Goal: Task Accomplishment & Management: Manage account settings

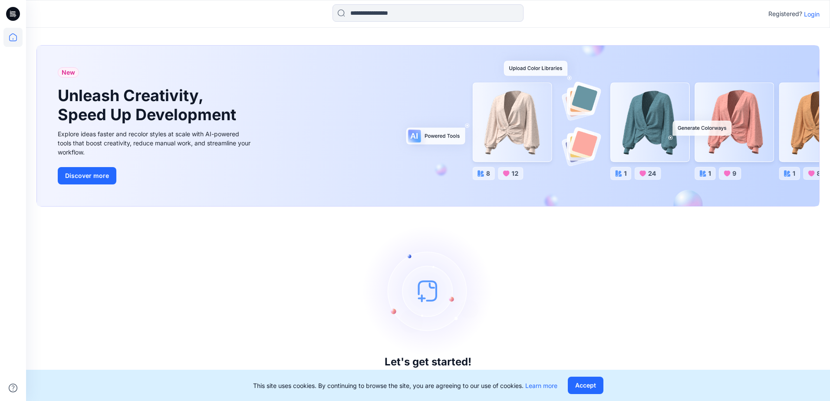
click at [811, 12] on p "Login" at bounding box center [812, 14] width 16 height 9
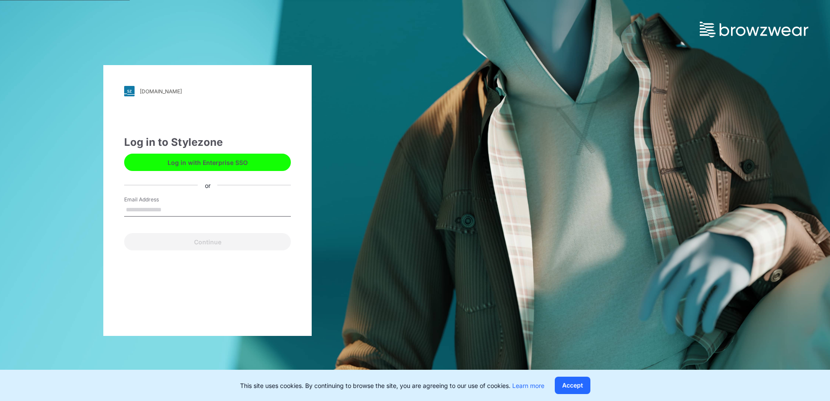
click at [188, 158] on button "Log in with Enterprise SSO" at bounding box center [207, 162] width 167 height 17
click at [202, 163] on button "Log in with Enterprise SSO" at bounding box center [207, 162] width 167 height 17
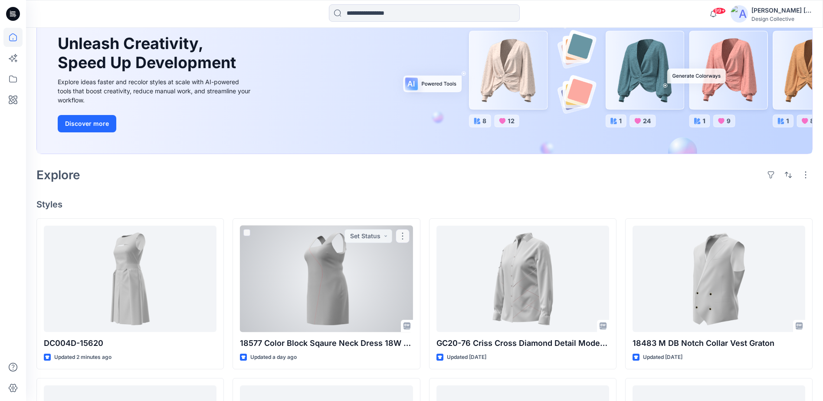
scroll to position [87, 0]
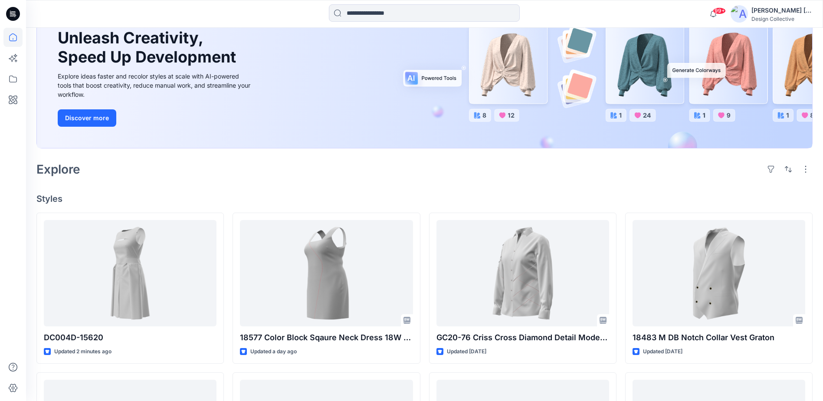
click at [28, 287] on div "Welcome back, Carla New New Unleash Creativity, Speed Up Development Explore id…" at bounding box center [424, 333] width 797 height 784
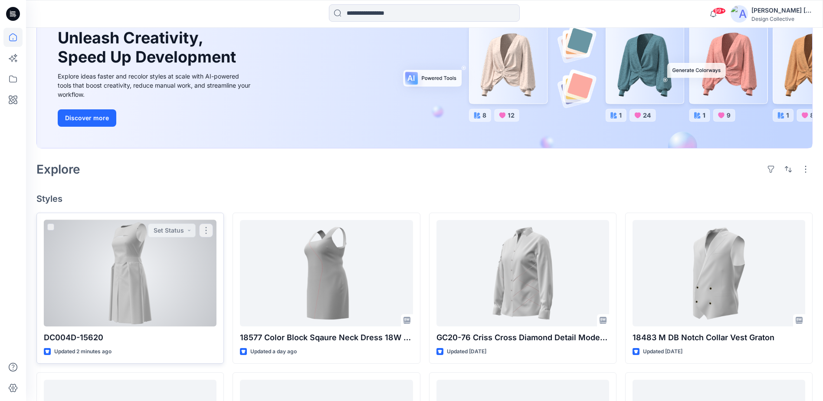
click at [82, 280] on div at bounding box center [130, 273] width 173 height 106
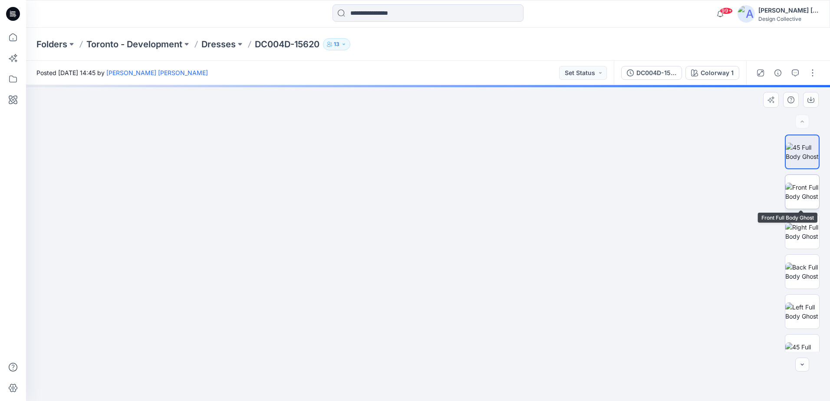
click at [790, 199] on img at bounding box center [802, 192] width 34 height 18
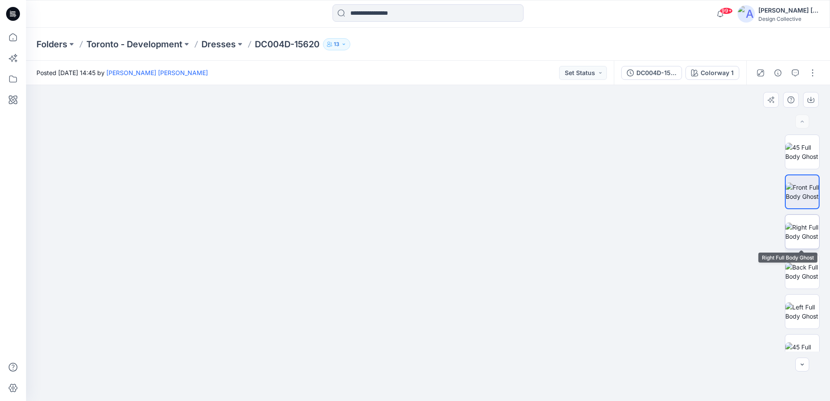
click at [803, 227] on img at bounding box center [802, 232] width 34 height 18
click at [806, 272] on img at bounding box center [802, 272] width 34 height 18
drag, startPoint x: 460, startPoint y: 209, endPoint x: 458, endPoint y: 227, distance: 17.8
click at [458, 227] on img at bounding box center [427, 102] width 711 height 597
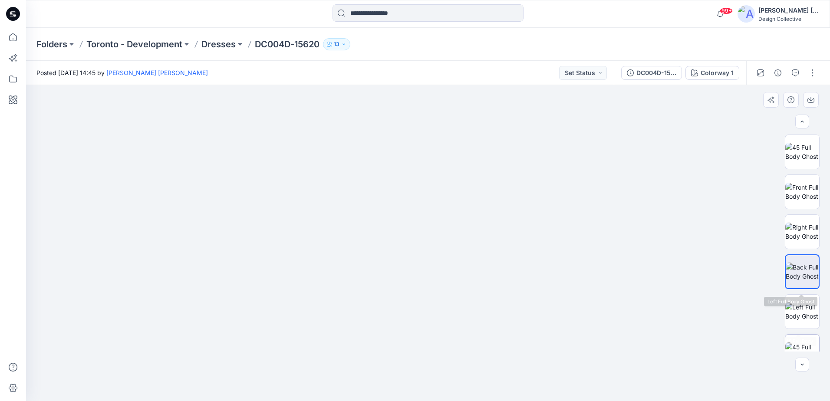
scroll to position [257, 0]
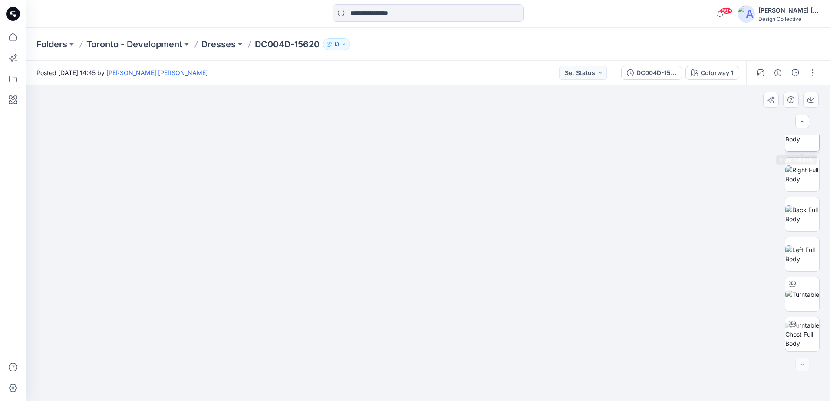
click at [810, 143] on img at bounding box center [802, 134] width 34 height 18
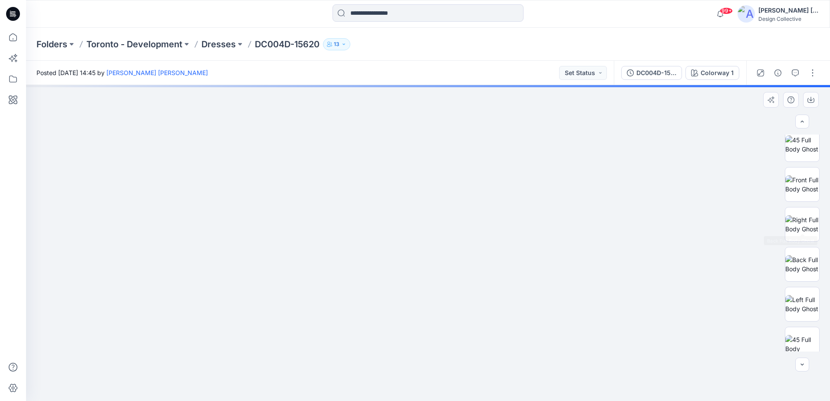
scroll to position [0, 0]
click at [799, 148] on img at bounding box center [802, 152] width 34 height 18
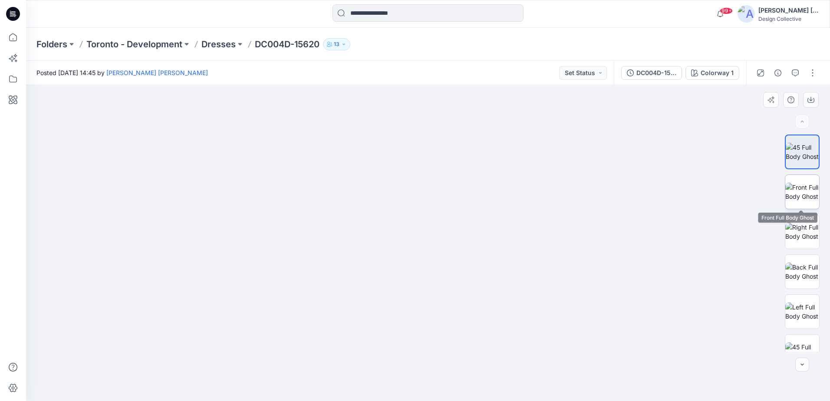
click at [795, 190] on img at bounding box center [802, 192] width 34 height 18
drag, startPoint x: 460, startPoint y: 171, endPoint x: 462, endPoint y: 188, distance: 17.1
click at [462, 188] on img at bounding box center [428, 206] width 402 height 390
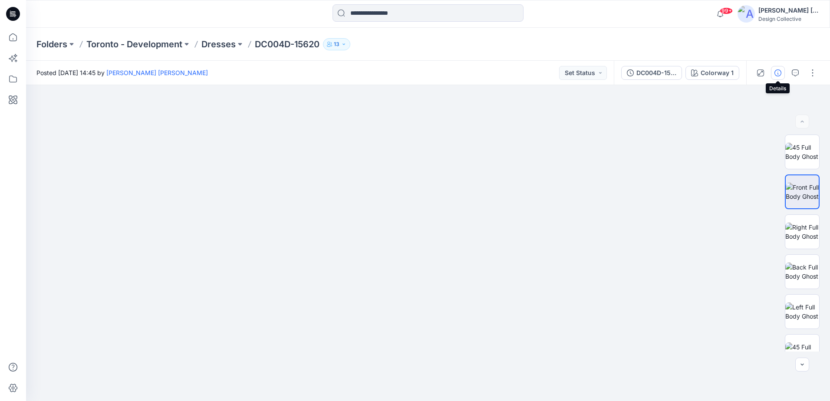
drag, startPoint x: 773, startPoint y: 74, endPoint x: 770, endPoint y: 83, distance: 10.2
click at [773, 74] on button "button" at bounding box center [778, 73] width 14 height 14
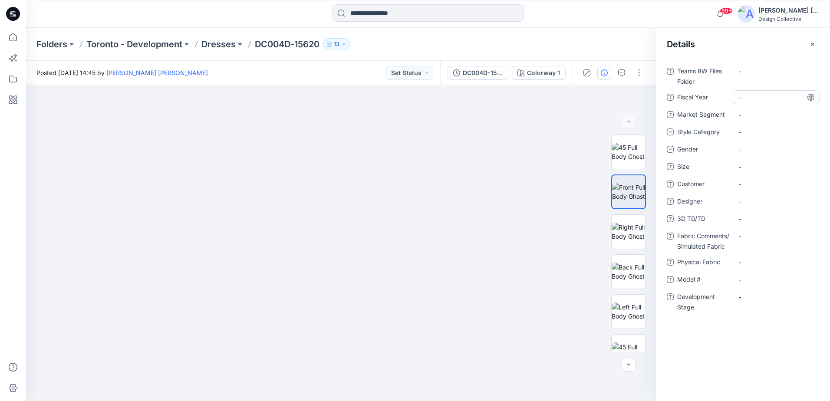
click at [752, 98] on Year "-" at bounding box center [776, 97] width 76 height 9
type textarea "******"
click at [775, 112] on Segment "-" at bounding box center [776, 114] width 76 height 9
type textarea "**********"
click at [768, 125] on div "-" at bounding box center [776, 132] width 87 height 14
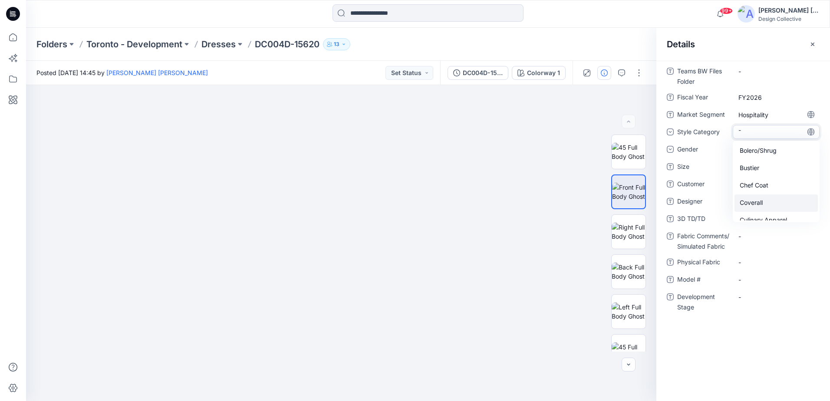
scroll to position [174, 0]
click at [755, 170] on div "Dress" at bounding box center [775, 168] width 83 height 17
click at [749, 151] on div "-" at bounding box center [744, 149] width 13 height 9
drag, startPoint x: 764, startPoint y: 207, endPoint x: 760, endPoint y: 204, distance: 5.1
click at [764, 206] on div "Female" at bounding box center [775, 202] width 83 height 17
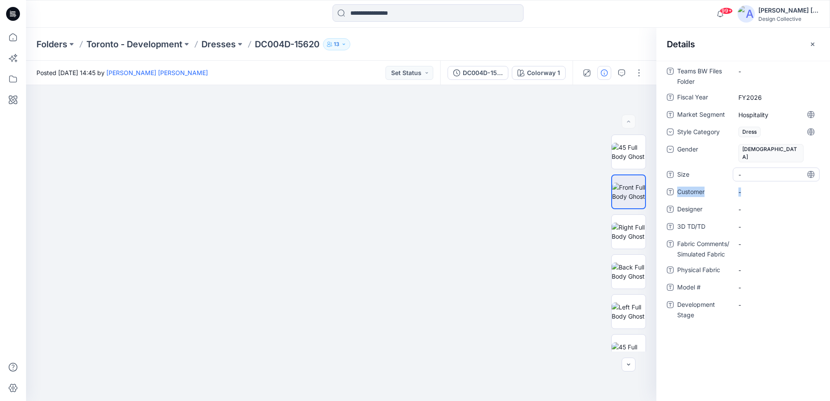
click at [748, 173] on div "Teams BW Files Folder - Fiscal Year FY2026 Market Segment Hospitality Style Cat…" at bounding box center [743, 197] width 153 height 266
drag, startPoint x: 748, startPoint y: 173, endPoint x: 748, endPoint y: 168, distance: 4.4
click at [748, 170] on span "-" at bounding box center [776, 174] width 76 height 9
type textarea "**********"
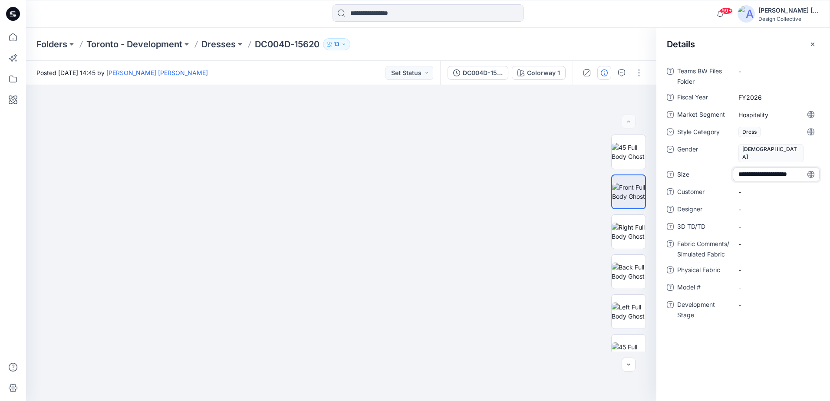
scroll to position [0, 0]
click at [747, 187] on span "-" at bounding box center [776, 191] width 76 height 9
click at [759, 187] on span "-" at bounding box center [776, 191] width 76 height 9
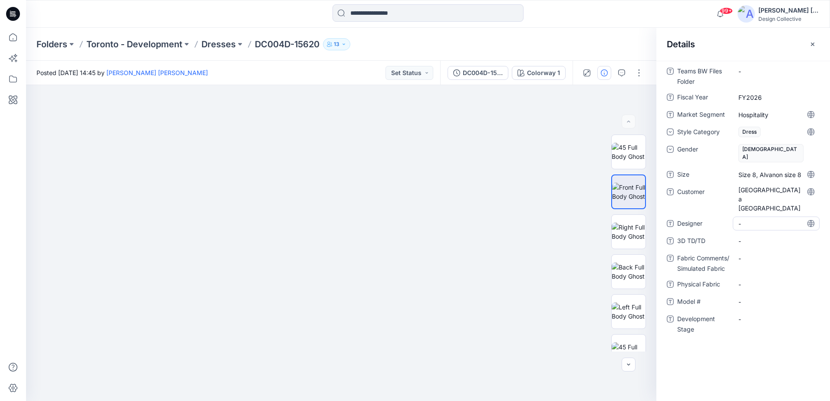
click at [741, 219] on span "-" at bounding box center [776, 223] width 76 height 9
type textarea "**********"
click at [770, 237] on TD\/TD "-" at bounding box center [776, 241] width 76 height 9
type textarea "**********"
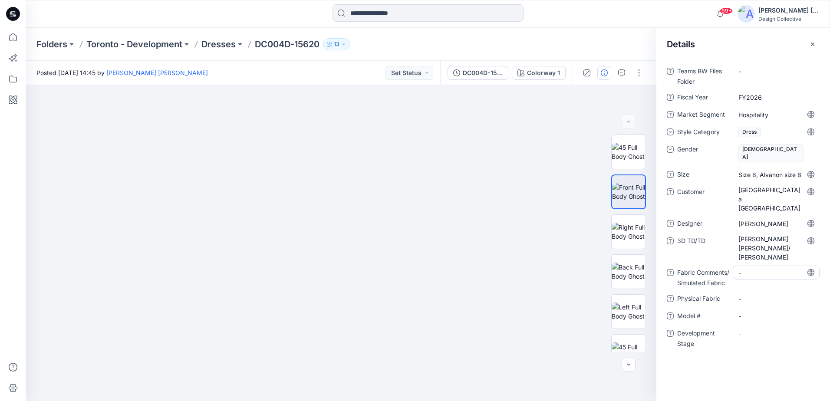
click at [756, 268] on Fabric "-" at bounding box center [776, 272] width 76 height 9
type textarea "**********"
click at [771, 300] on Fabric "-" at bounding box center [776, 304] width 76 height 9
type textarea "******"
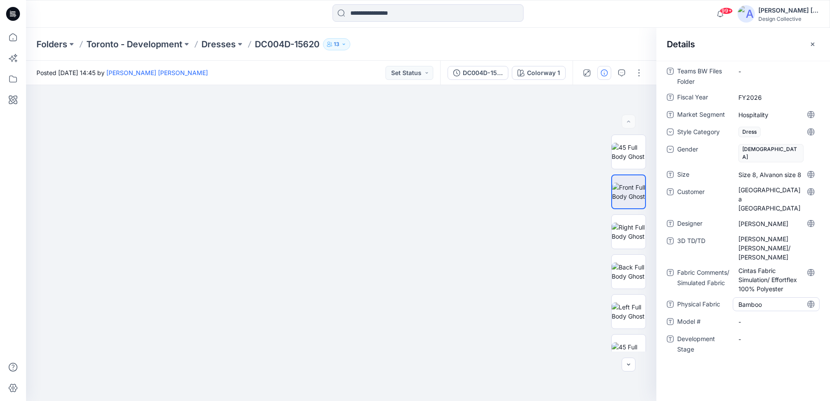
click at [761, 300] on Fabric "Bamboo" at bounding box center [776, 304] width 76 height 9
type textarea "**********"
click at [766, 322] on \ "-" at bounding box center [776, 326] width 76 height 9
type textarea "**********"
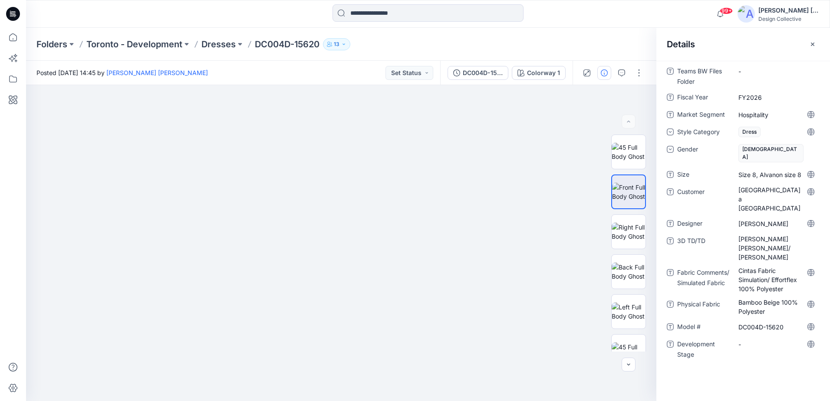
click at [759, 337] on div "-" at bounding box center [776, 348] width 87 height 23
click at [753, 340] on Stage "-" at bounding box center [776, 344] width 76 height 9
type textarea "**********"
click at [423, 76] on button "Set Status" at bounding box center [409, 73] width 48 height 14
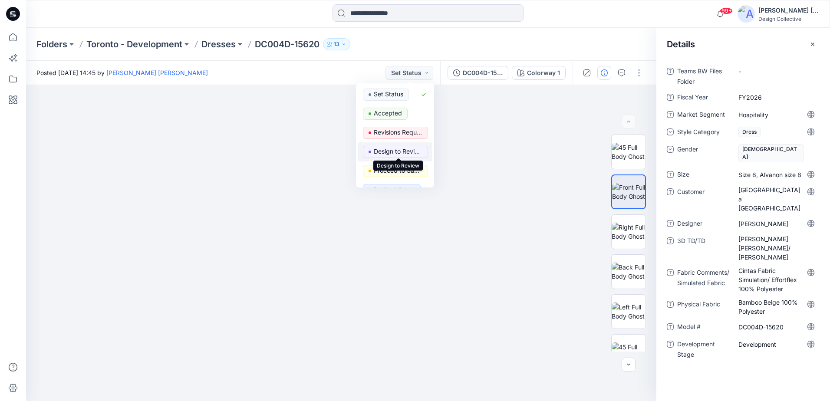
click at [408, 146] on p "Design to Review" at bounding box center [398, 151] width 49 height 11
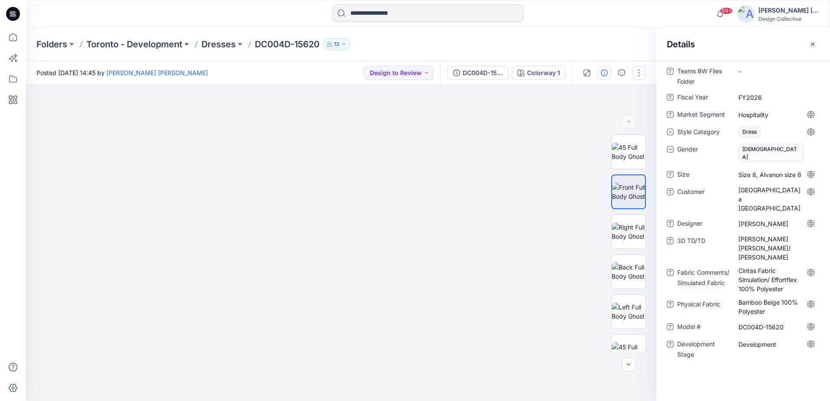
click at [635, 72] on button "button" at bounding box center [639, 73] width 14 height 14
click at [588, 113] on p "Edit" at bounding box center [583, 117] width 11 height 9
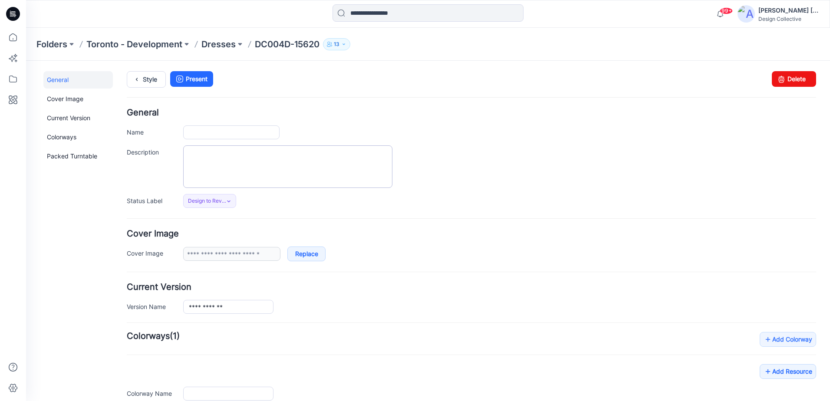
type input "**********"
click at [236, 192] on div "**********" at bounding box center [471, 158] width 689 height 99
paste textarea "**********"
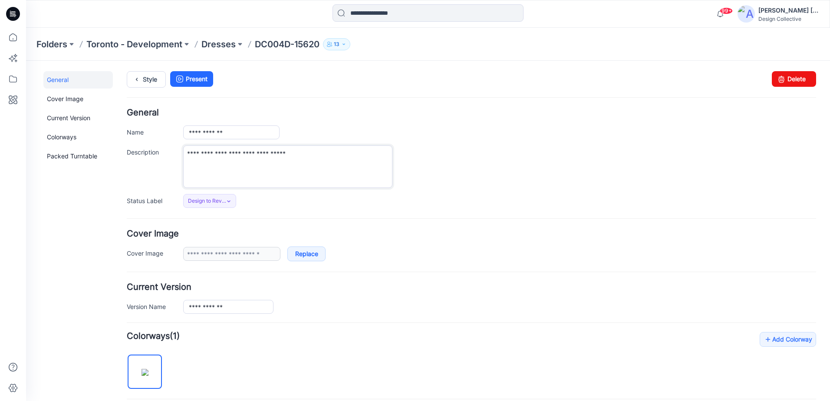
type textarea "**********"
click at [466, 102] on div "Style Present Changes Saved Delete" at bounding box center [471, 89] width 689 height 37
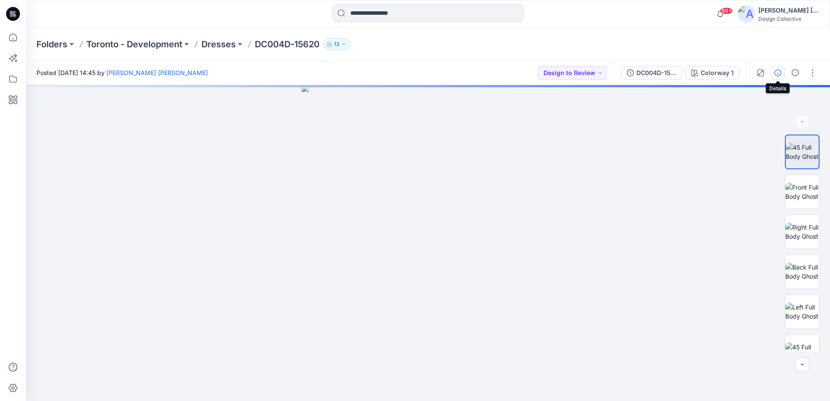
click at [775, 72] on icon "button" at bounding box center [777, 72] width 7 height 7
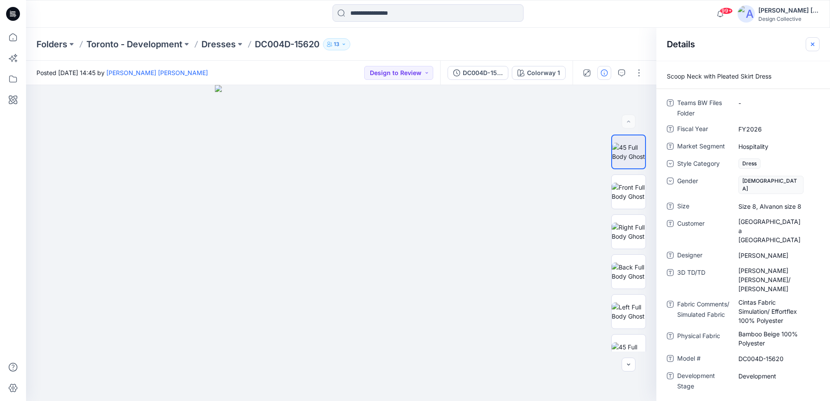
click at [812, 46] on icon "button" at bounding box center [812, 44] width 7 height 7
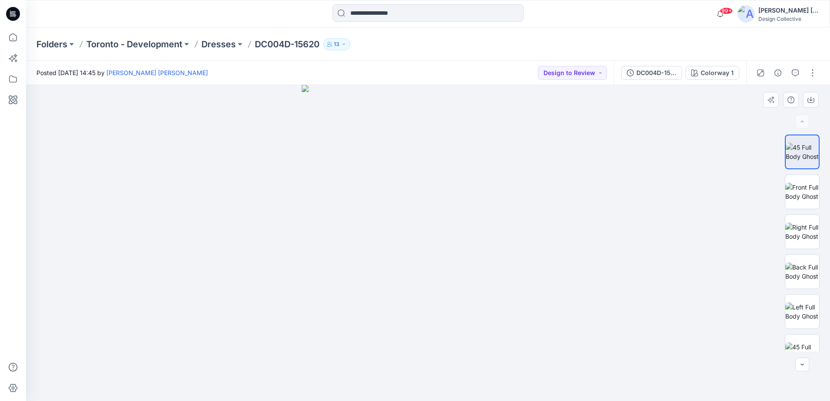
click at [36, 259] on div at bounding box center [428, 243] width 804 height 316
click at [10, 39] on icon at bounding box center [12, 37] width 19 height 19
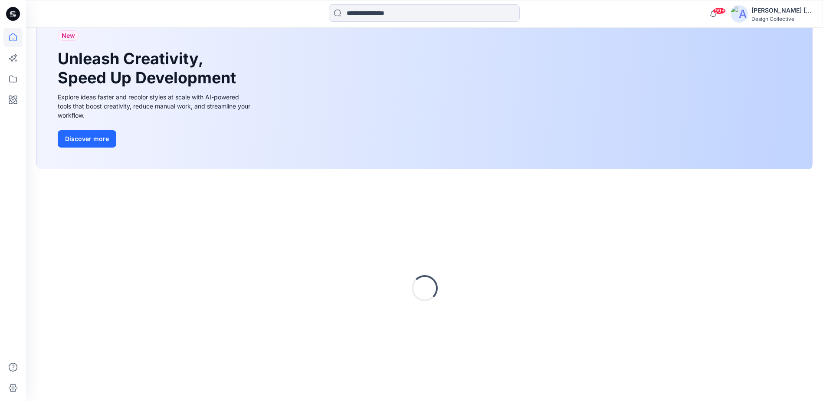
scroll to position [72, 0]
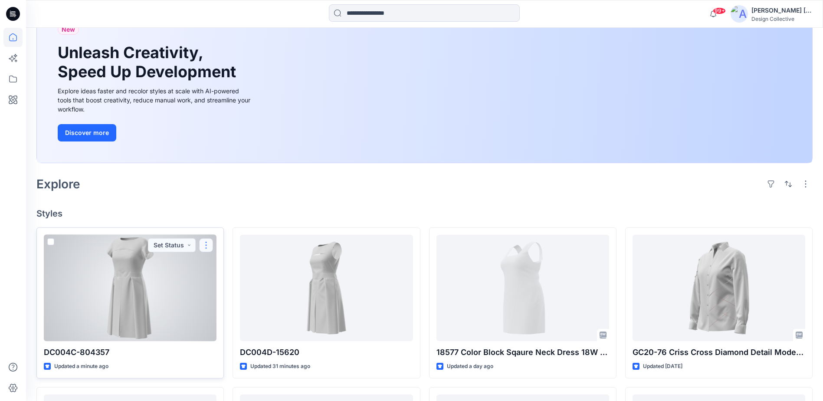
click at [207, 244] on button "button" at bounding box center [206, 245] width 14 height 14
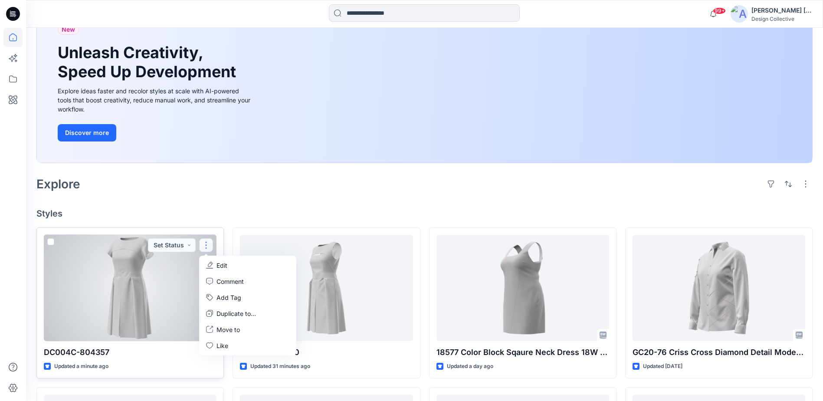
click at [128, 302] on div at bounding box center [130, 288] width 173 height 106
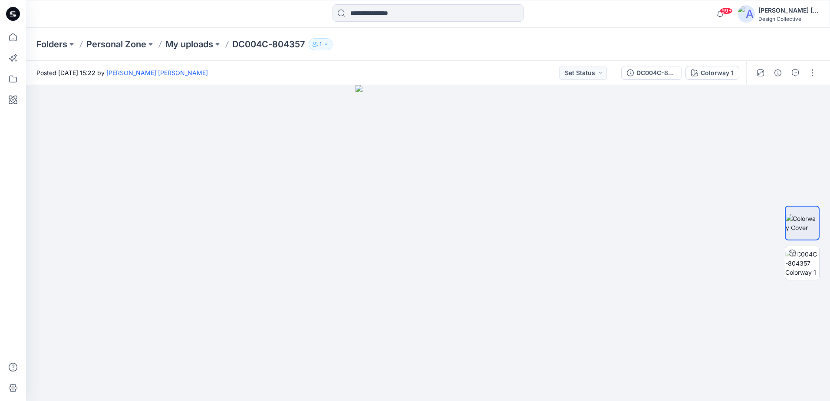
click at [806, 67] on div at bounding box center [786, 73] width 80 height 24
click at [810, 70] on button "button" at bounding box center [813, 73] width 14 height 14
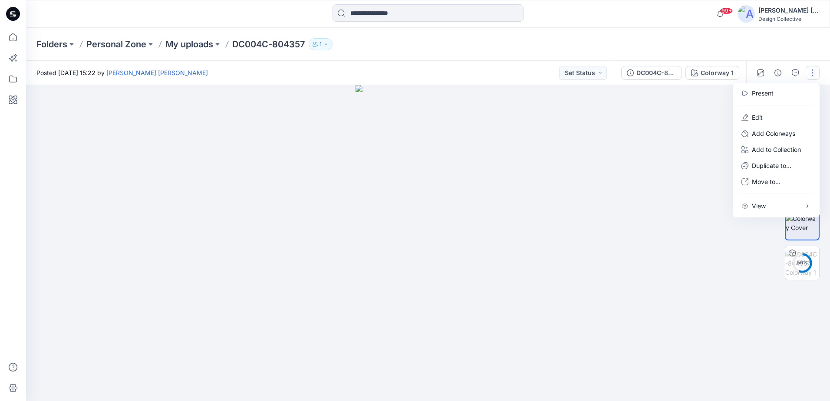
click at [731, 58] on div "Folders Personal Zone My uploads DC004C-804357 1" at bounding box center [428, 44] width 804 height 33
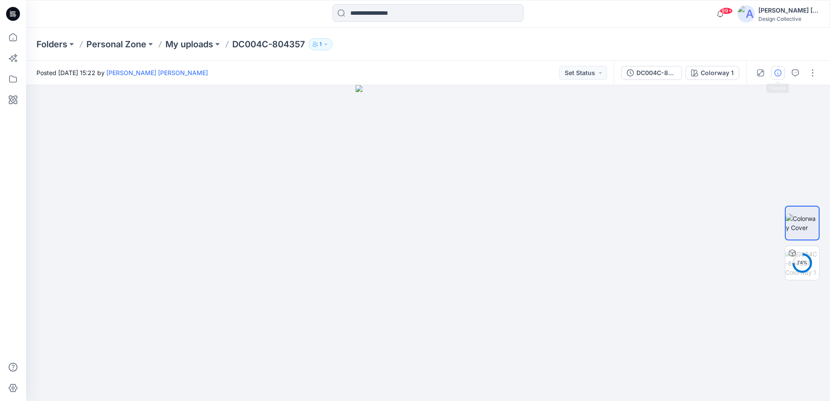
click at [783, 72] on button "button" at bounding box center [778, 73] width 14 height 14
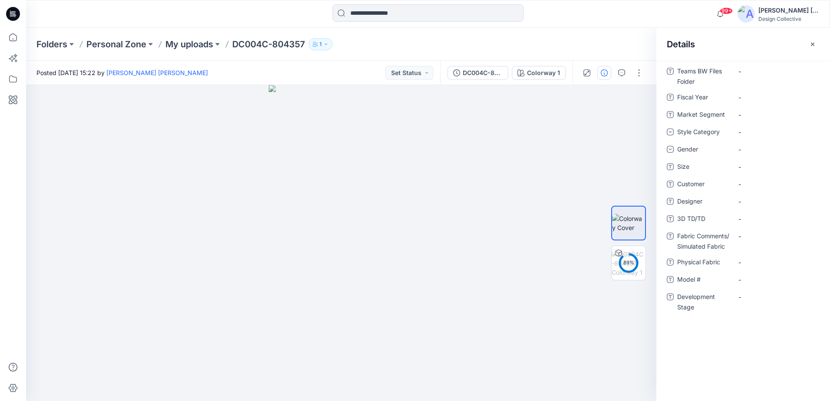
click at [808, 44] on button "button" at bounding box center [813, 44] width 14 height 14
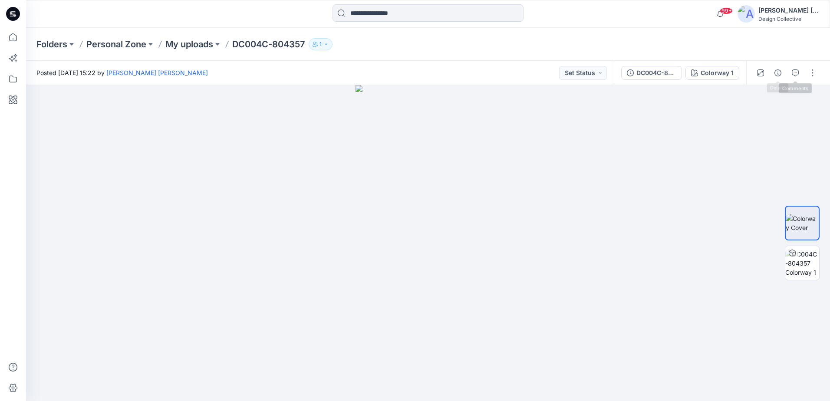
click at [802, 72] on div at bounding box center [786, 73] width 80 height 24
click at [798, 72] on icon "button" at bounding box center [795, 72] width 7 height 7
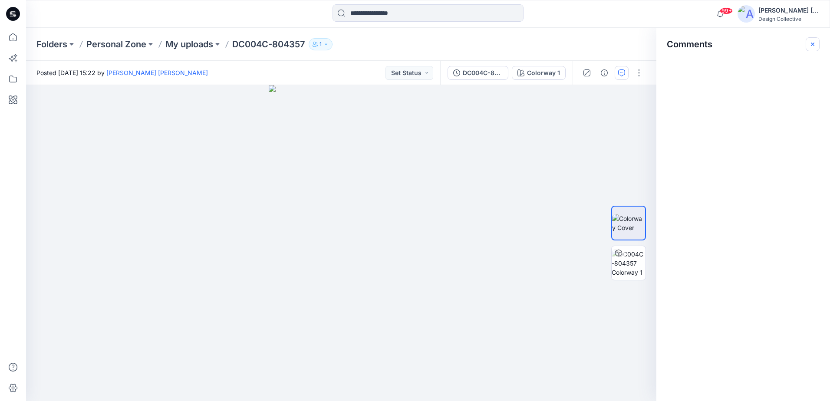
click at [816, 40] on button "button" at bounding box center [813, 44] width 14 height 14
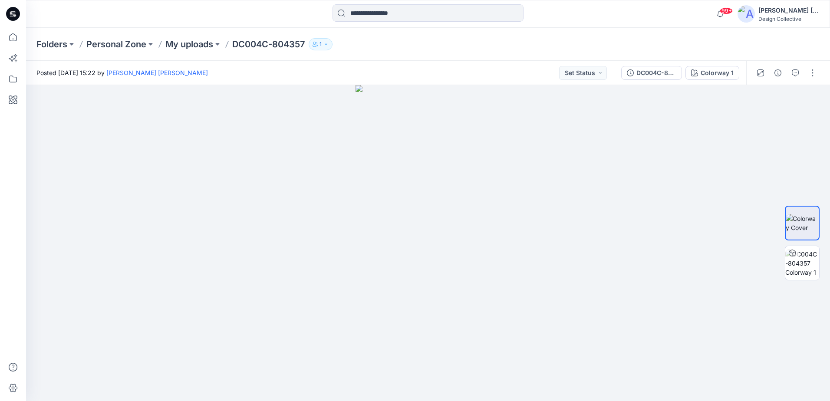
click at [255, 43] on p "DC004C-804357" at bounding box center [268, 44] width 73 height 12
click at [818, 72] on button "button" at bounding box center [813, 73] width 14 height 14
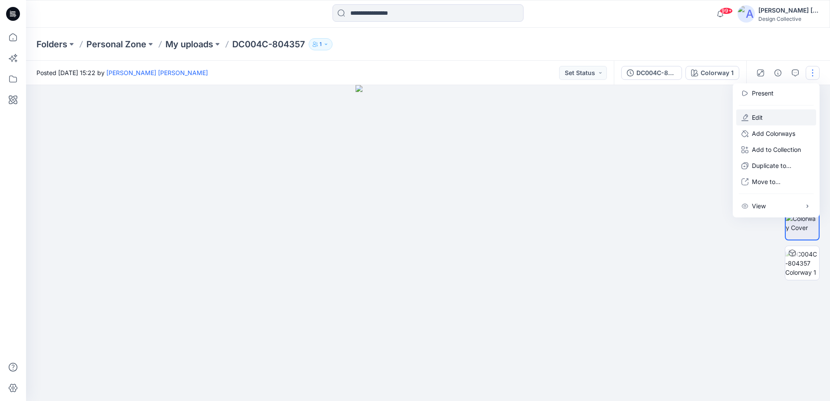
click at [760, 118] on p "Edit" at bounding box center [757, 117] width 11 height 9
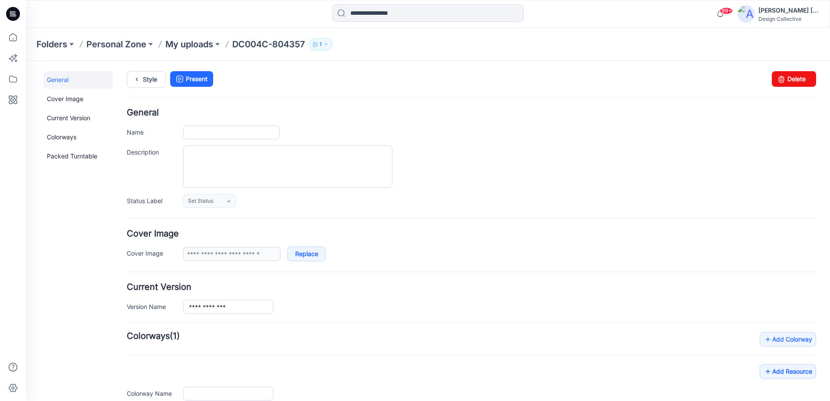
type input "**********"
drag, startPoint x: 786, startPoint y: 81, endPoint x: 485, endPoint y: 87, distance: 301.7
click at [786, 81] on link "Delete" at bounding box center [794, 79] width 44 height 16
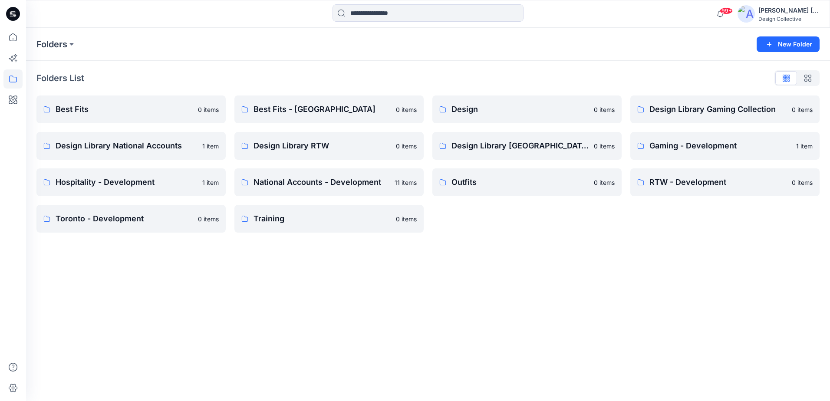
click at [495, 269] on div "Folders New Folder Folders List Best Fits 0 items Design Library National Accou…" at bounding box center [428, 214] width 804 height 373
click at [15, 37] on icon at bounding box center [12, 37] width 19 height 19
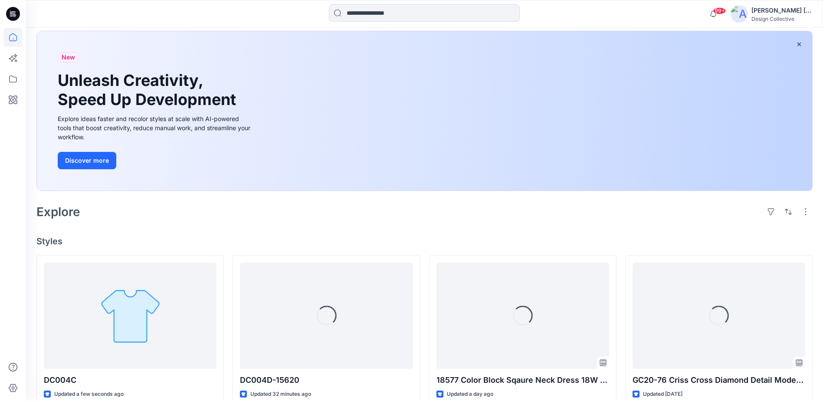
scroll to position [87, 0]
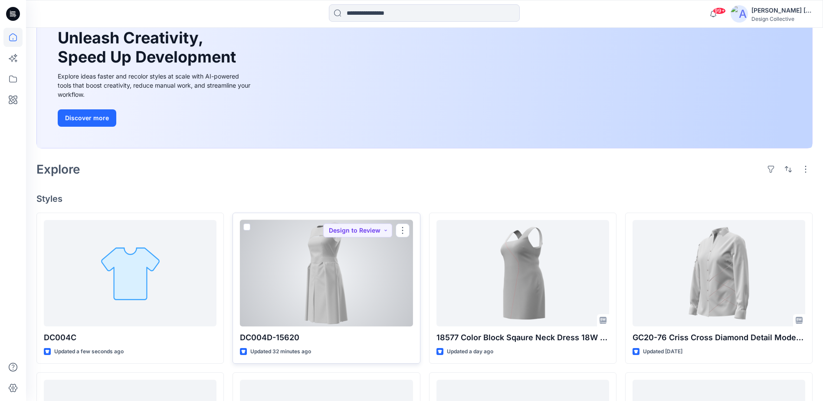
click at [356, 276] on div at bounding box center [326, 273] width 173 height 106
